Goal: Transaction & Acquisition: Purchase product/service

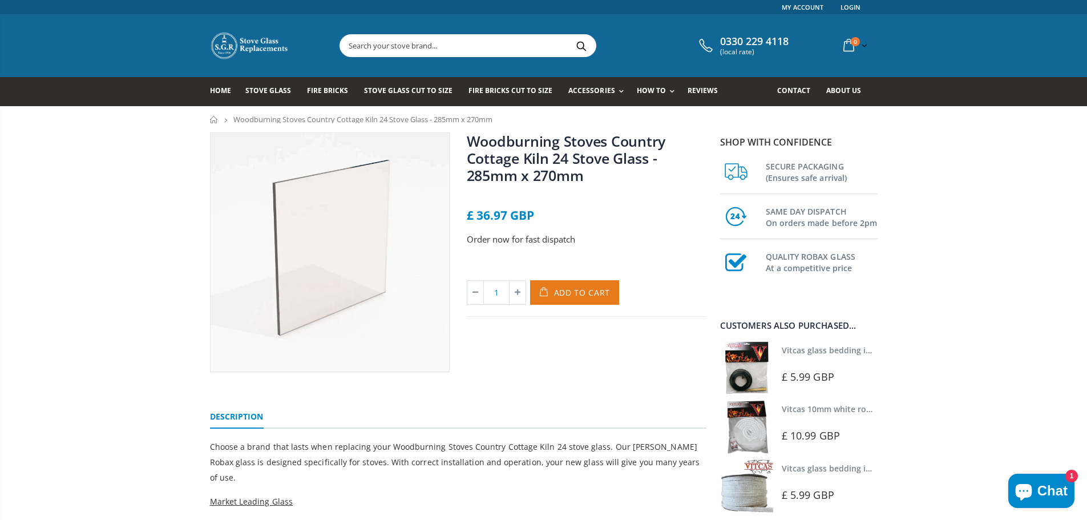
click at [570, 294] on span "Add to Cart" at bounding box center [582, 292] width 56 height 11
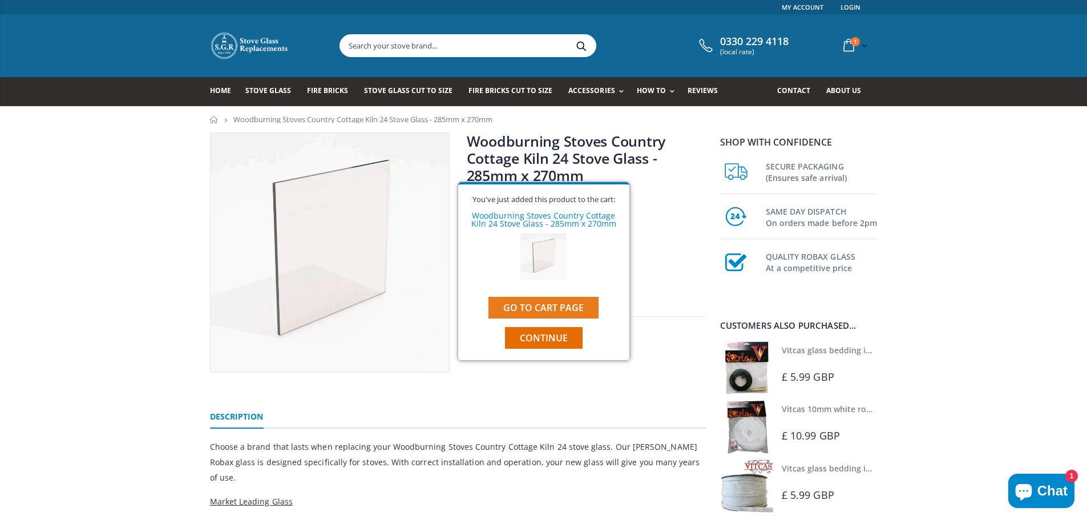
click at [541, 308] on link "Go to cart page" at bounding box center [543, 308] width 110 height 22
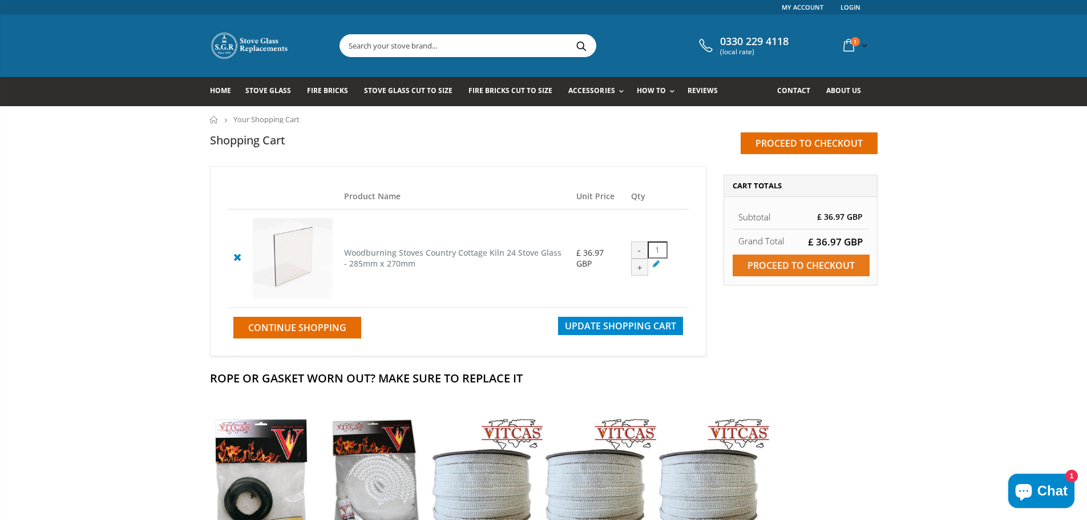
click at [795, 262] on input "Proceed to checkout" at bounding box center [800, 265] width 137 height 22
